Goal: Transaction & Acquisition: Obtain resource

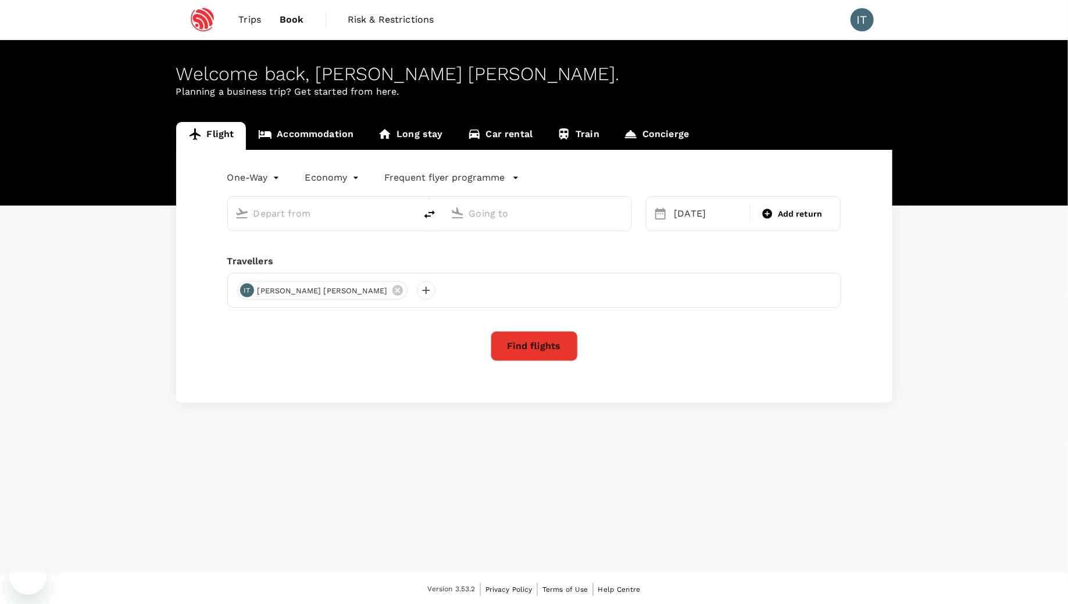
type input "premium-economy"
type input "San Francisco Intl (SFO)"
type input "Singapore Changi (SIN)"
type input "San Francisco Intl (SFO)"
type input "Singapore Changi (SIN)"
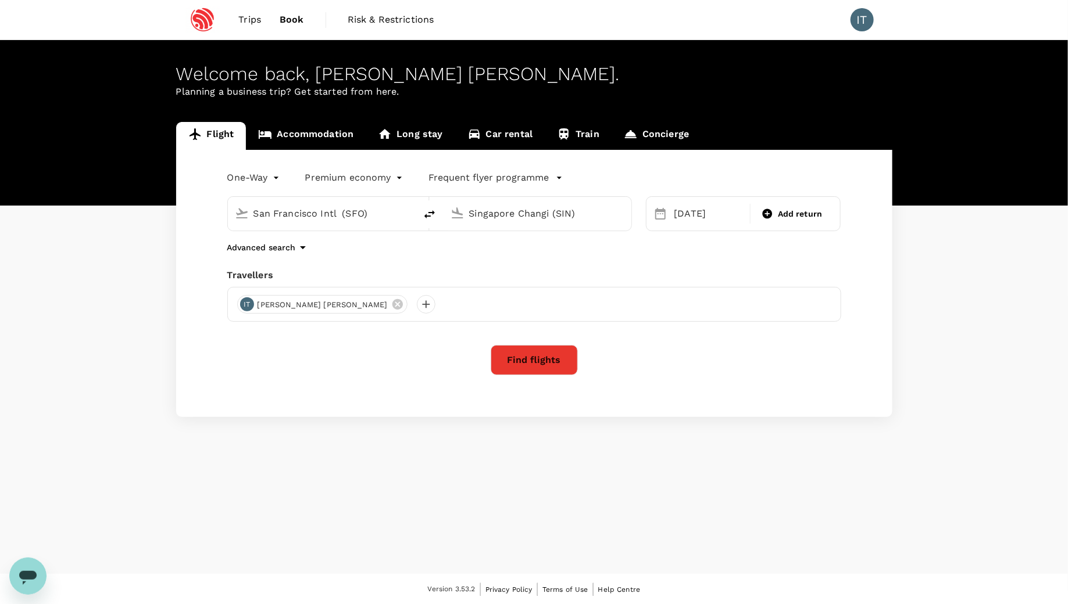
click at [202, 16] on img at bounding box center [202, 20] width 53 height 26
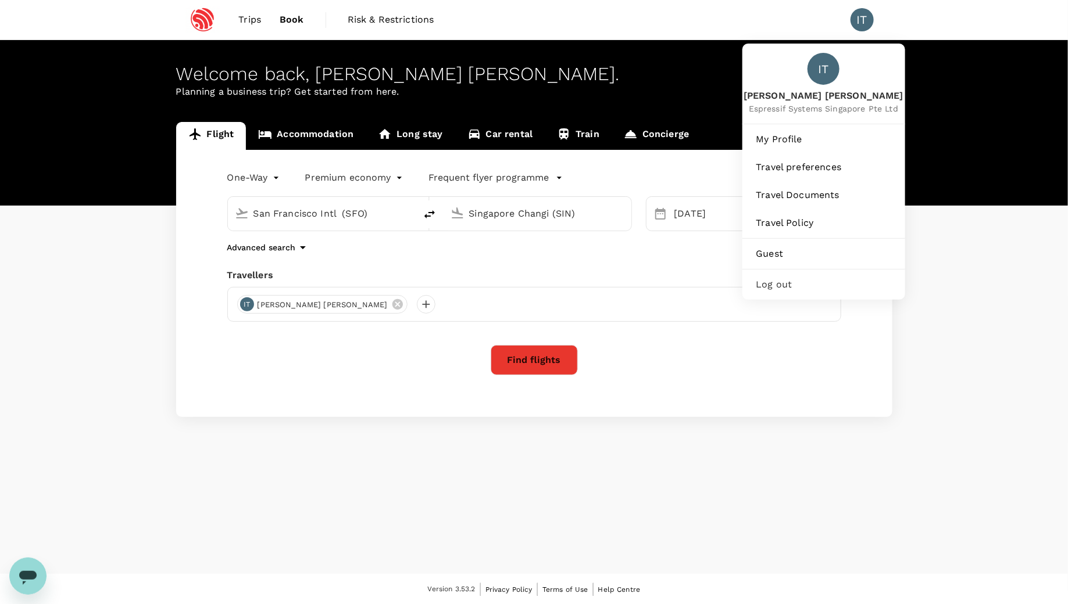
click at [866, 22] on div "IT" at bounding box center [861, 19] width 23 height 23
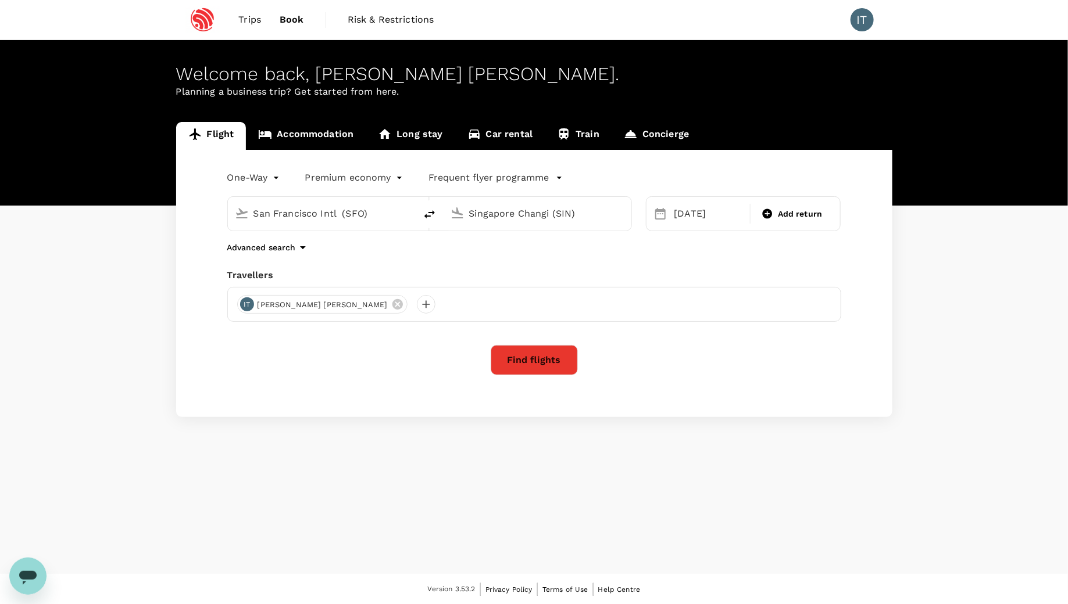
click at [861, 24] on div "IT" at bounding box center [861, 19] width 23 height 23
click at [246, 17] on span "Trips" at bounding box center [249, 20] width 23 height 14
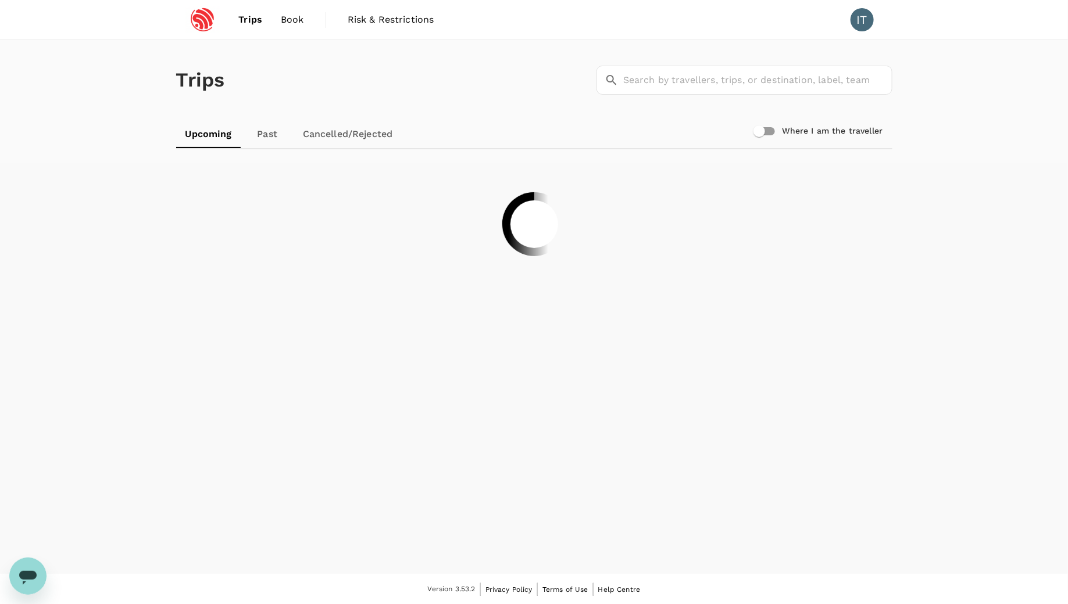
click at [269, 137] on link "Past" at bounding box center [267, 134] width 52 height 28
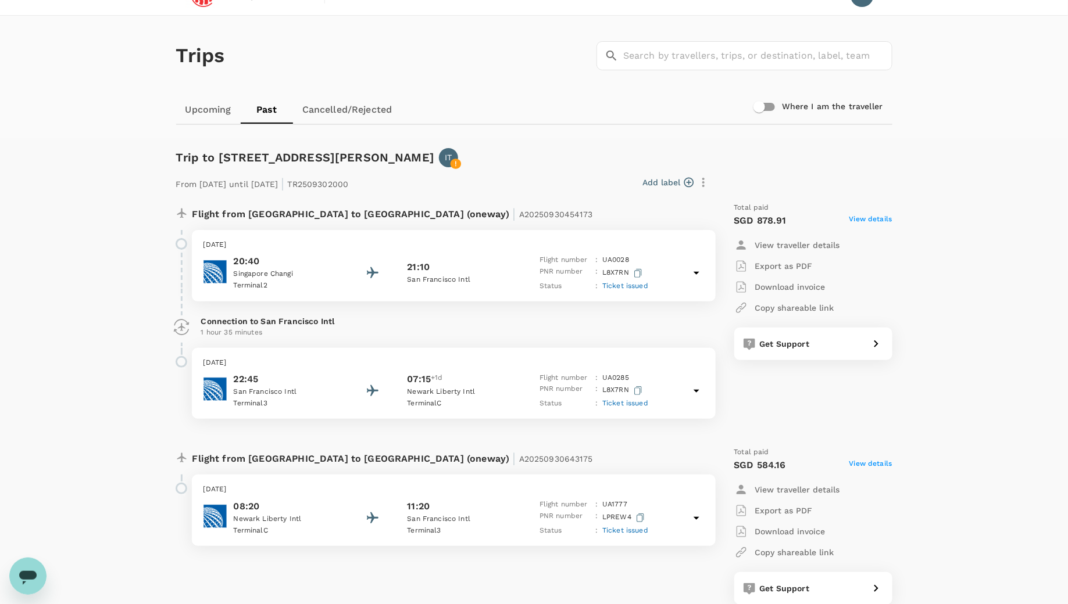
scroll to position [29, 0]
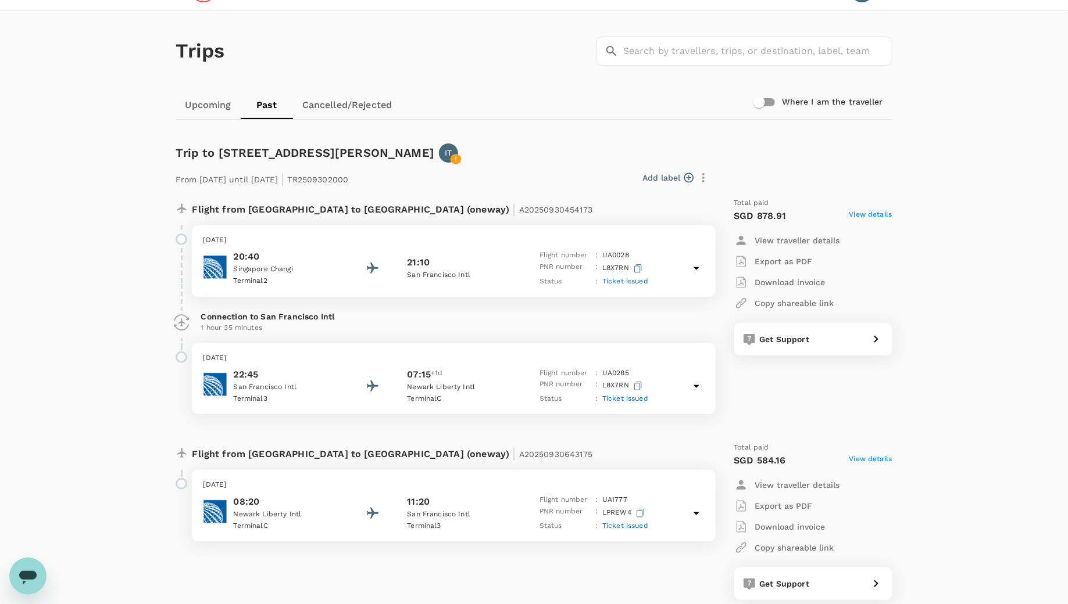
click at [683, 511] on div "08:20 [GEOGRAPHIC_DATA] C 11:20 [GEOGRAPHIC_DATA] 3 Flight number : UA 1777 PNR…" at bounding box center [453, 514] width 500 height 38
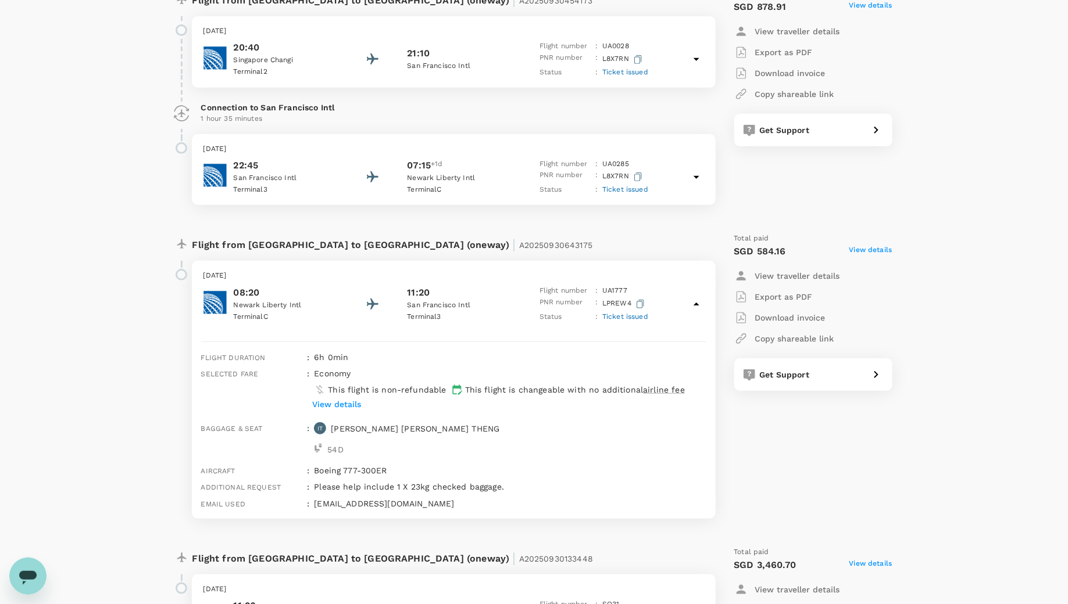
scroll to position [246, 0]
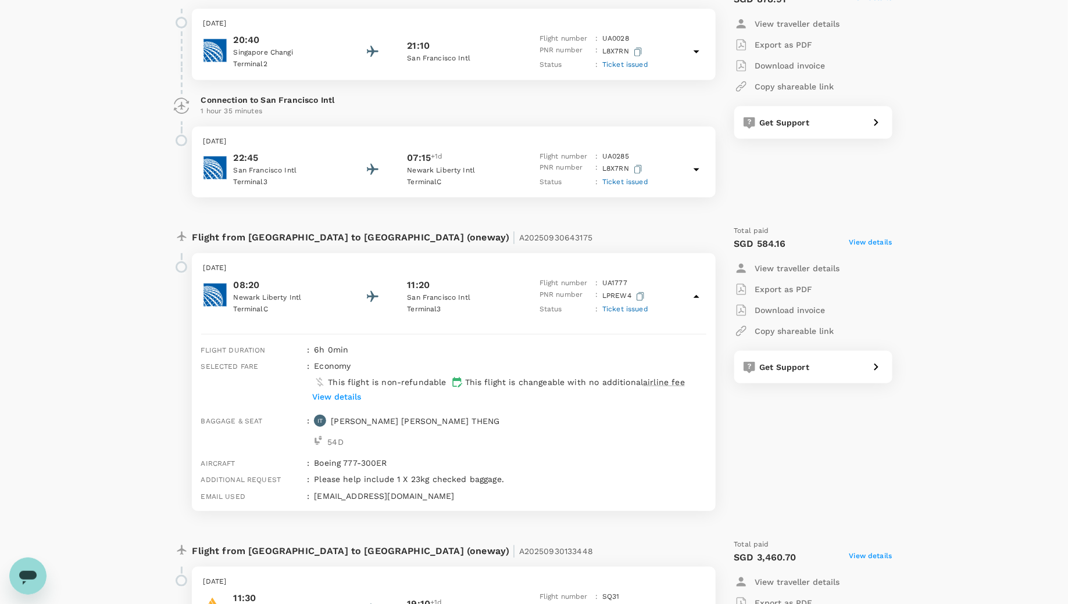
click at [358, 395] on p "View details" at bounding box center [336, 397] width 49 height 12
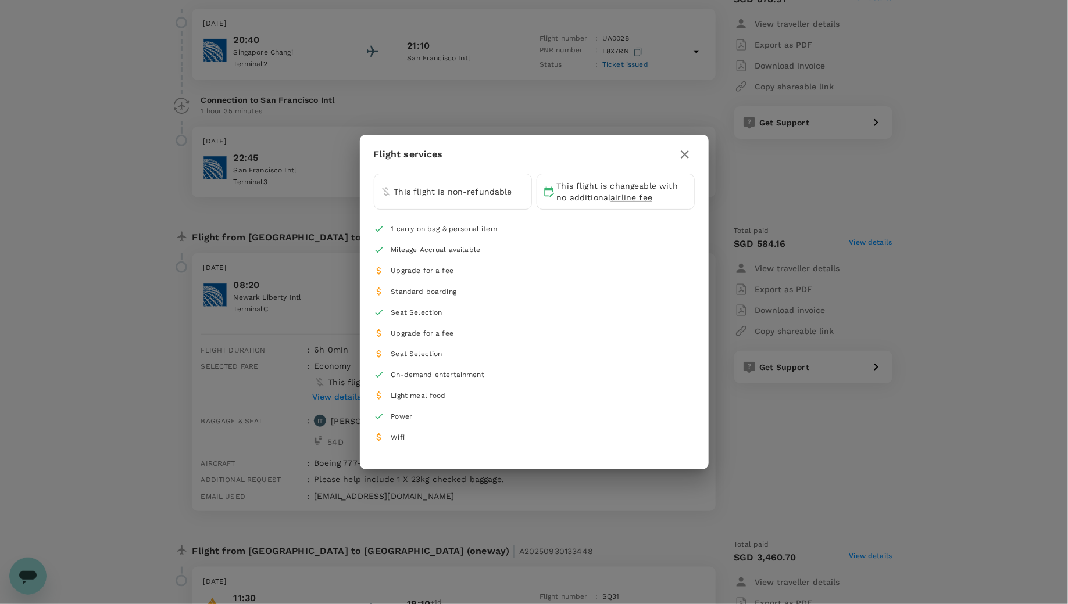
click at [682, 159] on icon "button" at bounding box center [685, 155] width 14 height 14
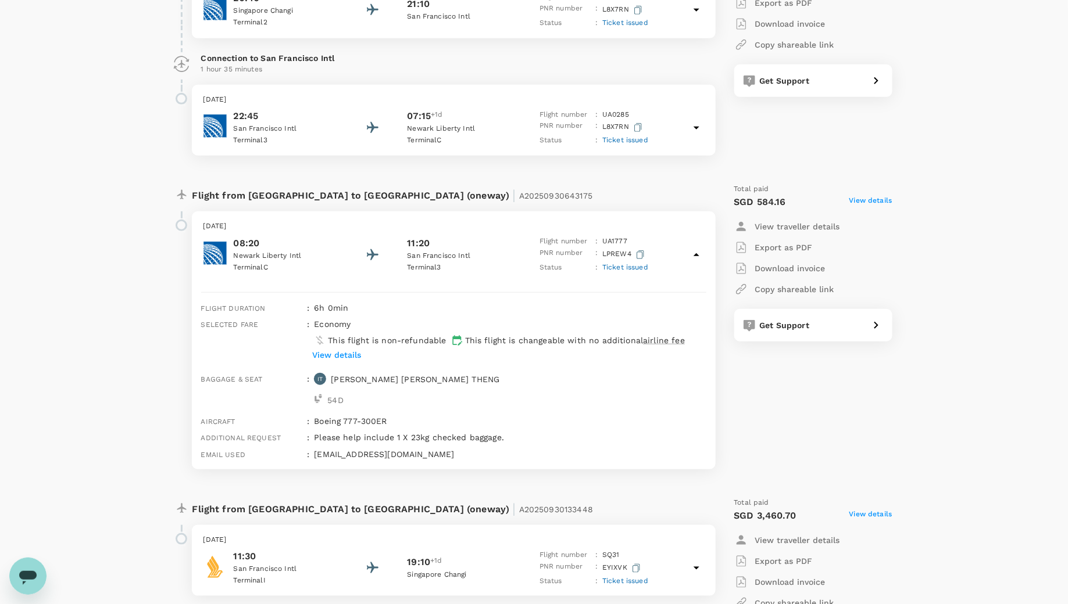
scroll to position [283, 0]
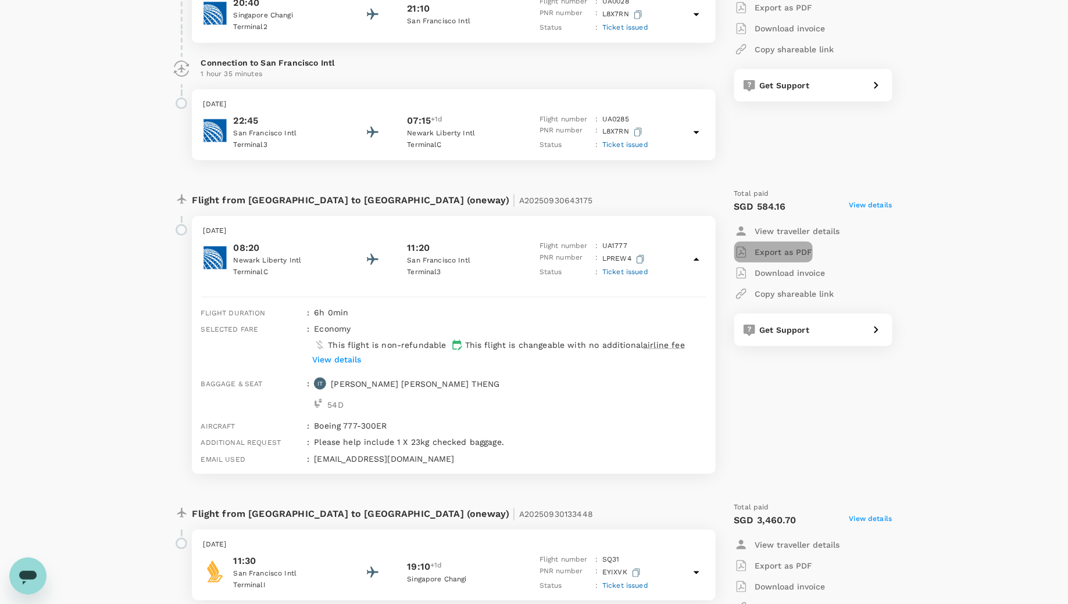
click at [778, 249] on p "Export as PDF" at bounding box center [784, 252] width 58 height 12
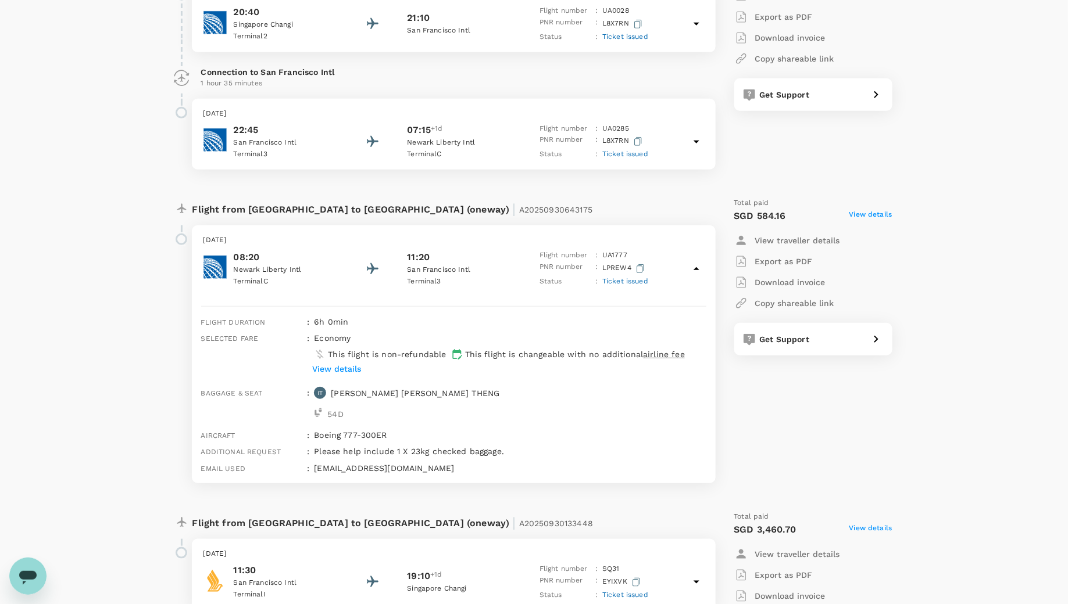
scroll to position [302, 0]
